Goal: Task Accomplishment & Management: Manage account settings

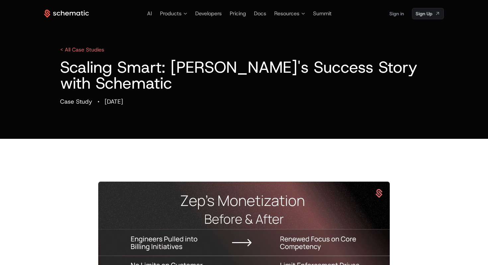
click at [74, 12] on icon at bounding box center [73, 14] width 6 height 4
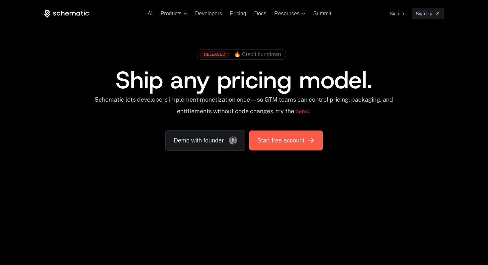
click at [287, 148] on link "Start free account" at bounding box center [285, 141] width 73 height 20
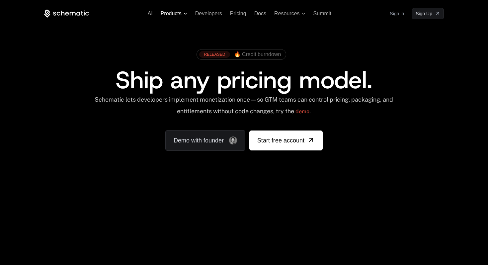
click at [175, 16] on span "Products" at bounding box center [171, 14] width 21 height 6
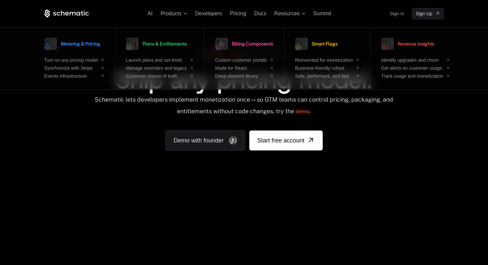
click at [117, 110] on div "Schematic lets developers implement monetization once — so GTM teams can contro…" at bounding box center [244, 108] width 300 height 24
click at [114, 160] on div "RELEASED 🔥 Credit burndown Ship any pricing model. Schematic lets developers im…" at bounding box center [244, 98] width 432 height 158
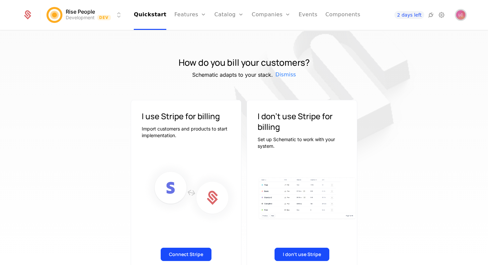
click at [464, 12] on img "Open user button" at bounding box center [460, 14] width 9 height 9
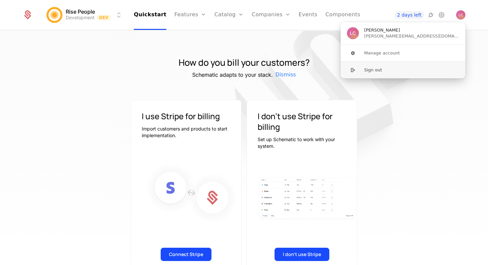
click at [365, 70] on button "Sign out" at bounding box center [403, 69] width 126 height 17
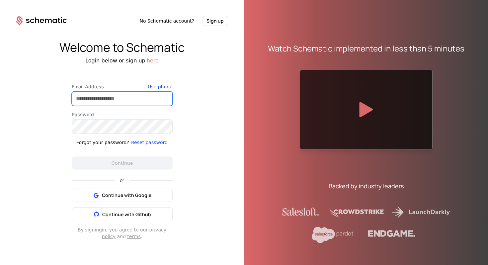
click at [86, 100] on input "Email Address" at bounding box center [122, 99] width 100 height 14
click at [217, 102] on div "Welcome to Schematic Login below or sign up here Email Address Use phone Passwo…" at bounding box center [122, 140] width 244 height 228
